Goal: Navigation & Orientation: Find specific page/section

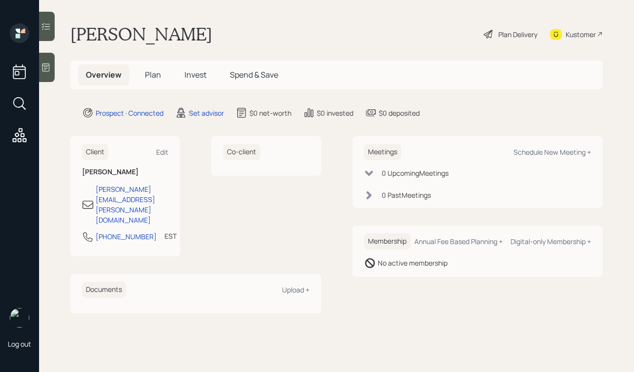
click at [48, 63] on icon at bounding box center [45, 67] width 7 height 8
